Goal: Information Seeking & Learning: Learn about a topic

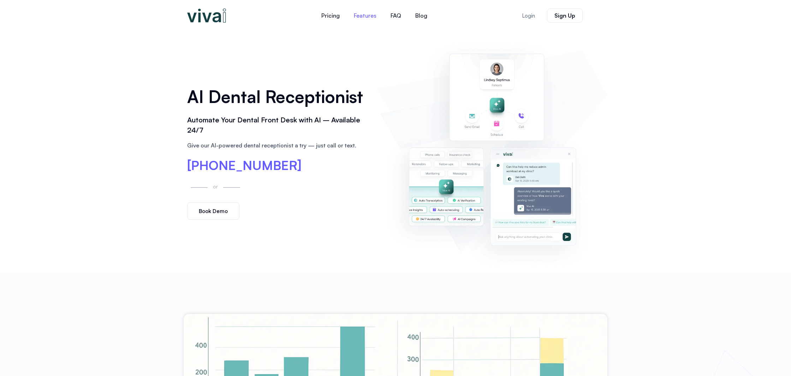
click at [368, 17] on link "Features" at bounding box center [365, 15] width 37 height 17
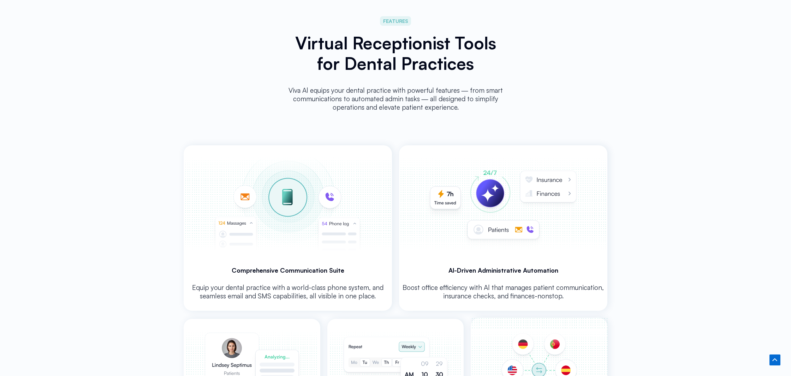
scroll to position [1263, 0]
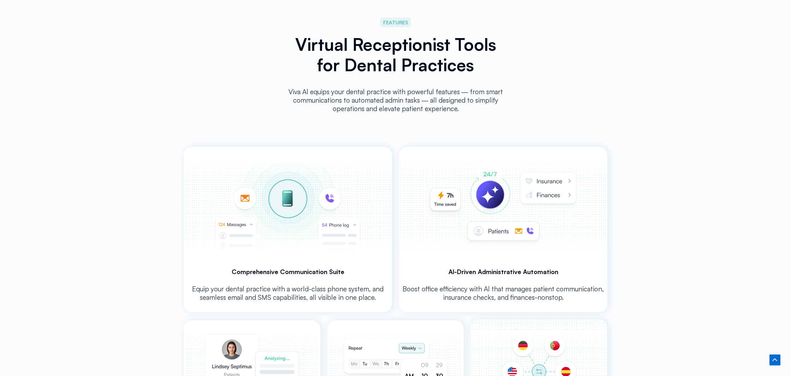
click at [303, 228] on img at bounding box center [288, 205] width 206 height 117
click at [322, 255] on img at bounding box center [288, 205] width 206 height 117
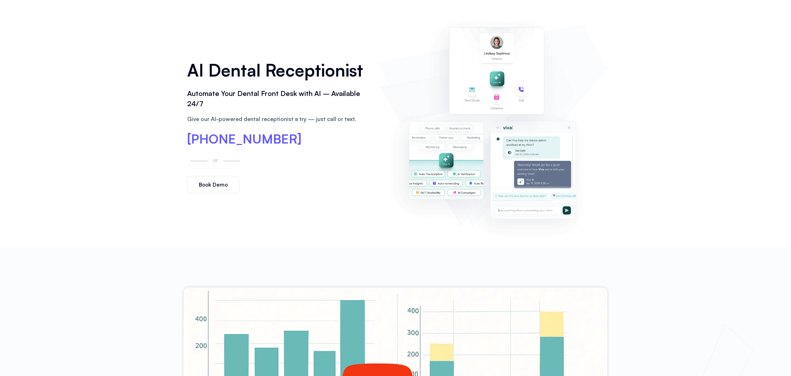
scroll to position [0, 0]
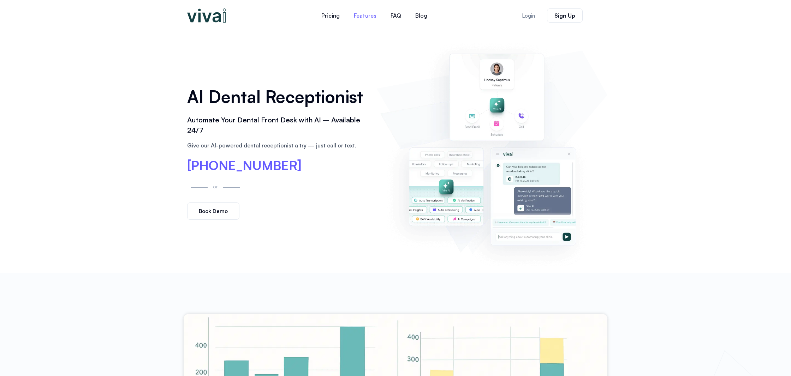
click at [360, 16] on link "Features" at bounding box center [365, 15] width 37 height 17
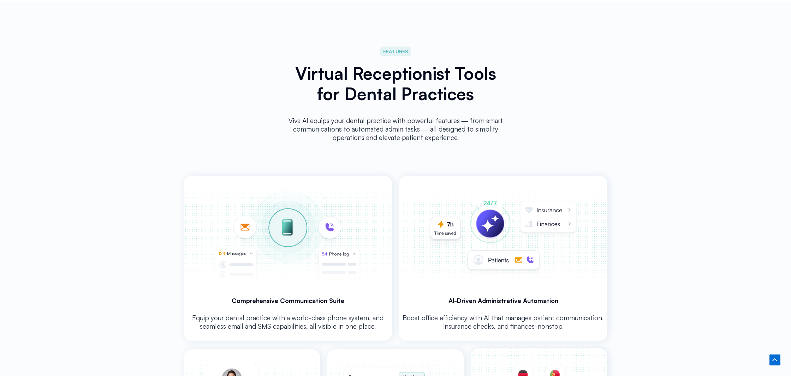
scroll to position [1234, 0]
drag, startPoint x: 398, startPoint y: 64, endPoint x: 392, endPoint y: 147, distance: 82.8
click at [398, 65] on h2 "Virtual Receptionist Tools for Dental Practices" at bounding box center [396, 83] width 222 height 41
click at [498, 267] on img at bounding box center [503, 234] width 206 height 117
click at [557, 283] on img at bounding box center [503, 234] width 206 height 117
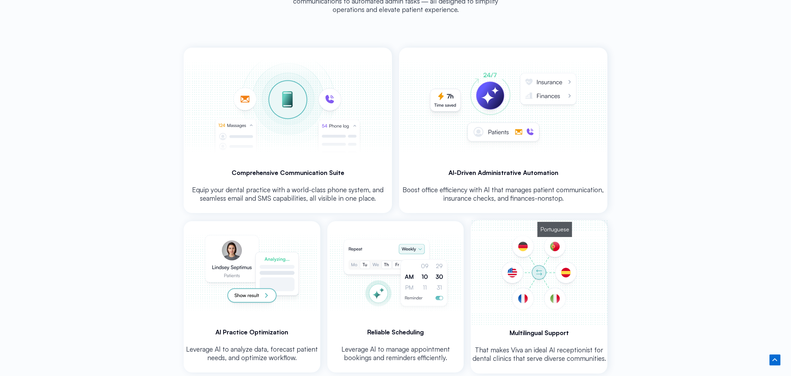
scroll to position [1363, 0]
click at [400, 288] on img at bounding box center [395, 271] width 134 height 103
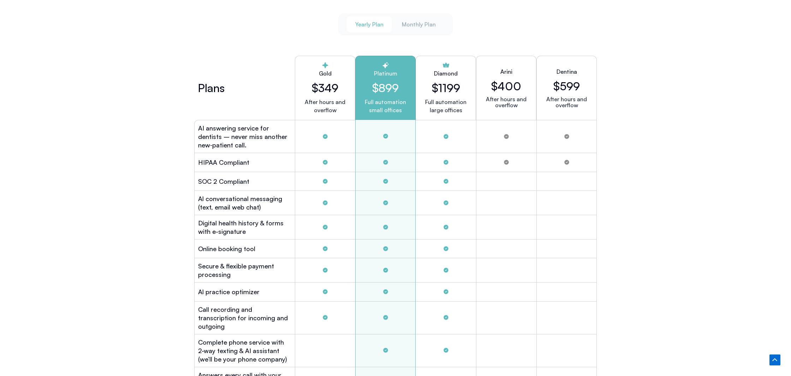
scroll to position [1898, 0]
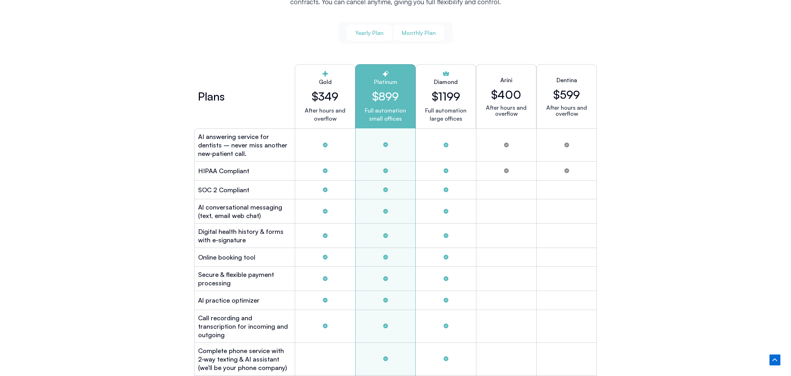
click at [421, 37] on button "Monthly Plan" at bounding box center [418, 33] width 51 height 16
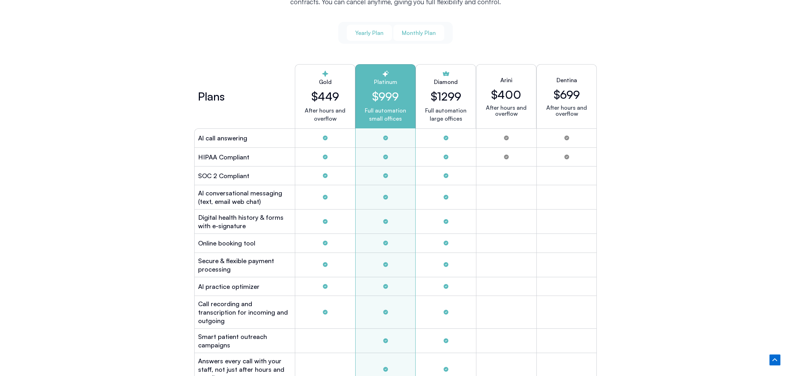
click at [388, 33] on button "Yearly Plan" at bounding box center [369, 33] width 45 height 16
